Goal: Task Accomplishment & Management: Manage account settings

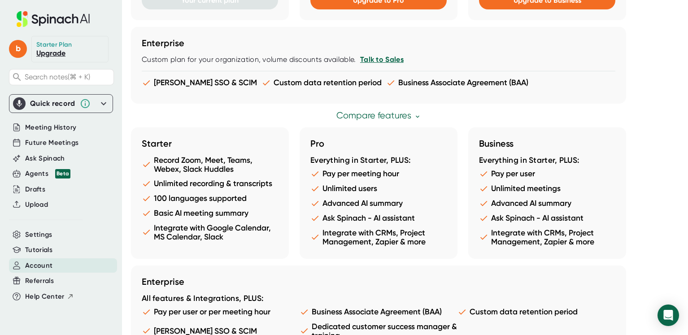
scroll to position [511, 0]
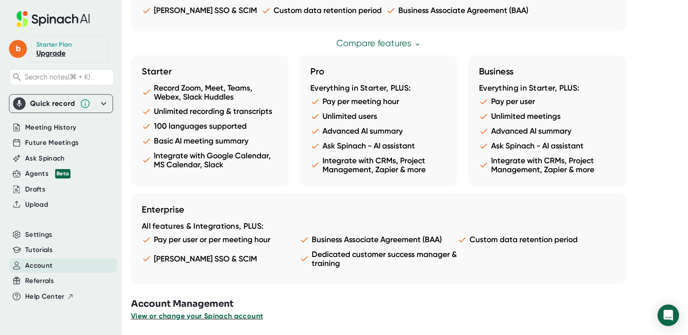
click at [231, 316] on span "View or change your Spinach account" at bounding box center [197, 316] width 132 height 9
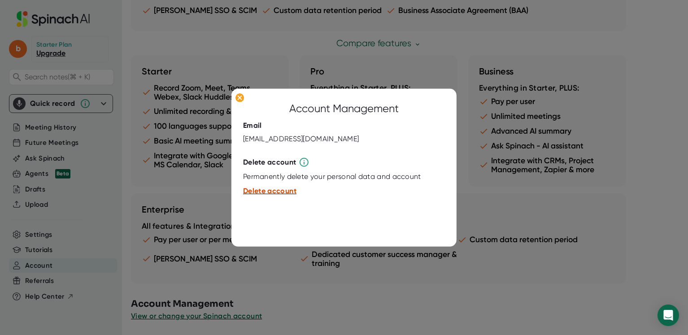
click at [285, 189] on span "Delete account" at bounding box center [269, 190] width 53 height 9
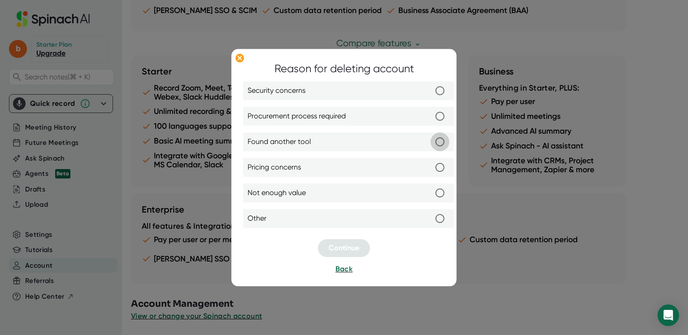
click at [439, 144] on input "Found another tool" at bounding box center [439, 141] width 19 height 19
radio input "true"
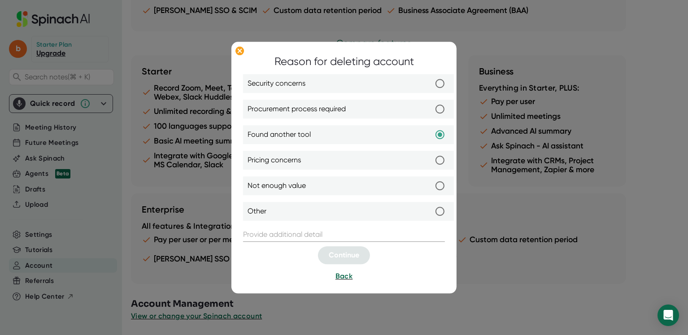
click at [315, 236] on input "text" at bounding box center [344, 234] width 202 height 14
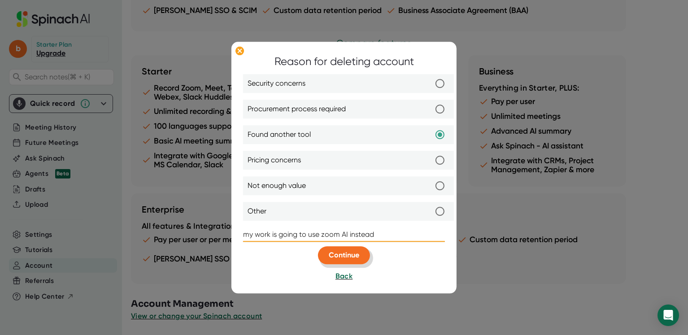
type input "my work is going to use zoom AI instead"
click at [345, 253] on span "Continue" at bounding box center [344, 255] width 30 height 9
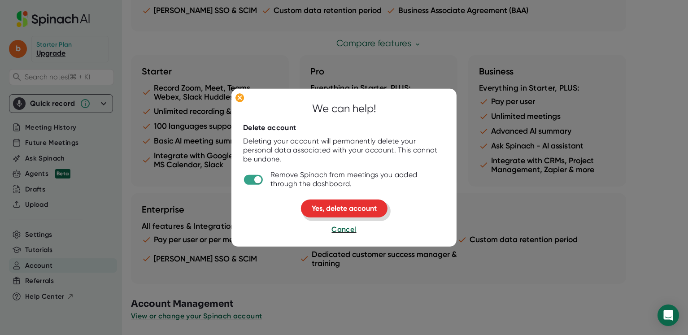
click at [343, 208] on span "Yes, delete account" at bounding box center [344, 208] width 65 height 9
